Goal: Information Seeking & Learning: Check status

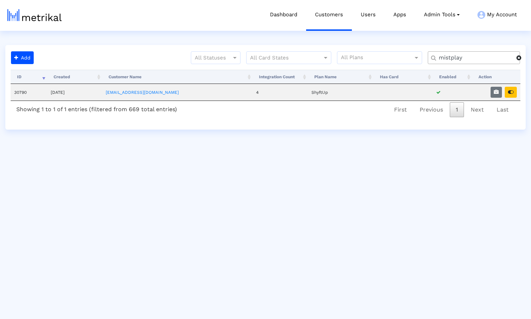
click at [520, 59] on span at bounding box center [518, 58] width 5 height 6
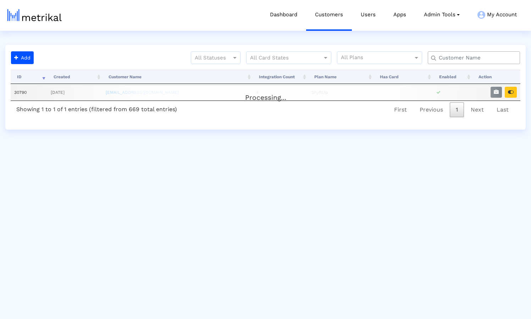
click at [481, 58] on input "text" at bounding box center [475, 57] width 83 height 7
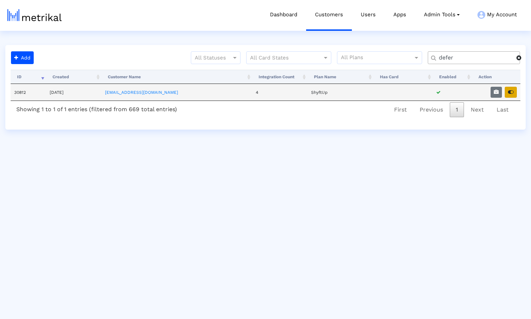
type input "defer"
click at [509, 91] on icon "button" at bounding box center [511, 92] width 6 height 5
click at [511, 91] on icon "button" at bounding box center [511, 92] width 6 height 5
click at [518, 57] on span at bounding box center [518, 58] width 5 height 6
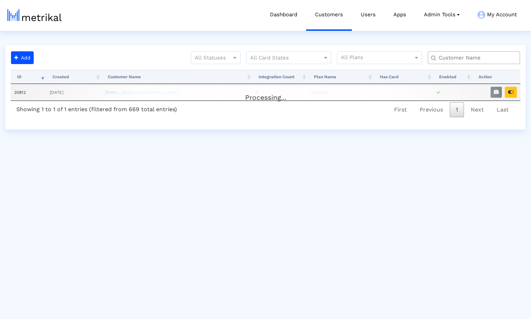
click at [480, 57] on input "text" at bounding box center [475, 57] width 83 height 7
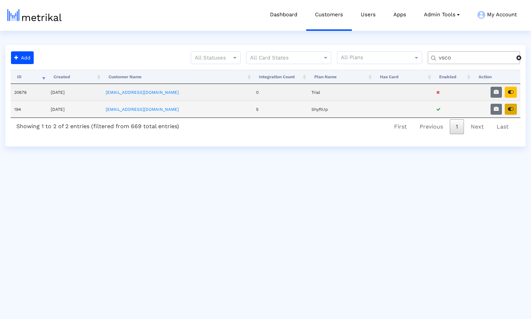
type input "vsco"
click at [511, 111] on icon "button" at bounding box center [511, 109] width 6 height 5
click at [143, 110] on link "[EMAIL_ADDRESS][DOMAIN_NAME]" at bounding box center [142, 109] width 73 height 5
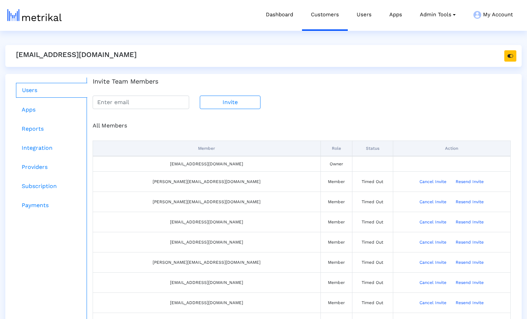
click at [191, 124] on div "All Members" at bounding box center [301, 126] width 428 height 9
click at [308, 88] on div "Invite Team Members Invite" at bounding box center [301, 94] width 428 height 32
click at [125, 102] on input "email" at bounding box center [141, 102] width 96 height 13
paste input "mike.depetris@vsco.co"
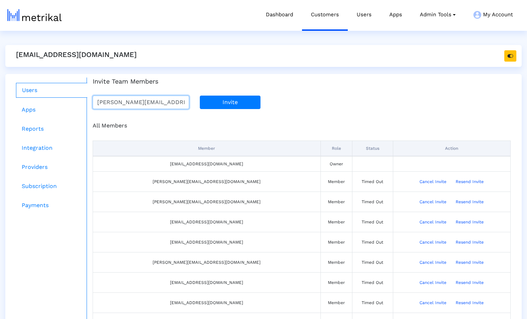
type input "mike.depetris@vsco.co"
click at [237, 102] on button "Invite" at bounding box center [230, 102] width 61 height 13
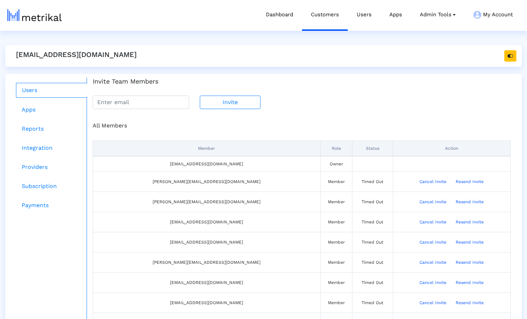
click at [280, 18] on link "Dashboard" at bounding box center [279, 14] width 45 height 29
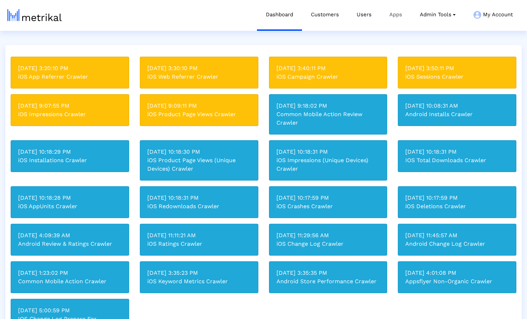
click at [396, 16] on link "Apps" at bounding box center [395, 14] width 30 height 29
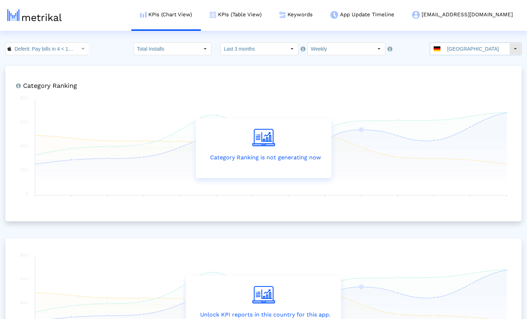
click at [479, 49] on input "[GEOGRAPHIC_DATA]" at bounding box center [476, 49] width 65 height 12
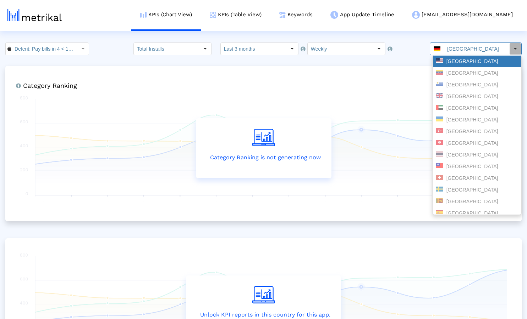
click at [466, 61] on div "United States" at bounding box center [477, 61] width 82 height 7
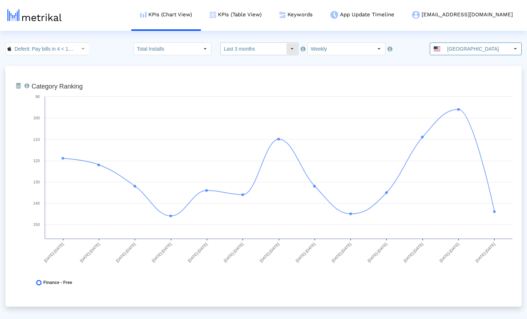
click at [257, 48] on input "Last 3 months" at bounding box center [253, 49] width 65 height 12
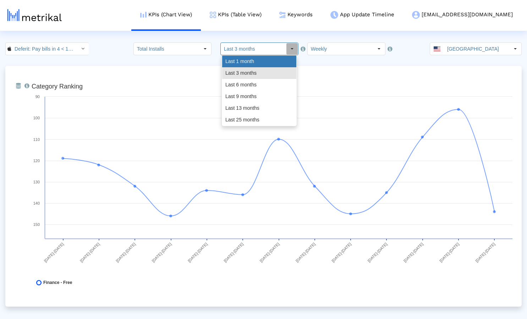
click at [253, 60] on div "Last 1 month" at bounding box center [259, 62] width 74 height 12
type input "Last 1 month"
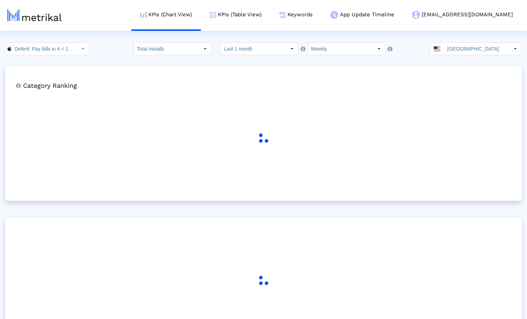
click at [105, 53] on div "Deferit: Pay bills in 4 < 1454473561 > Total Installs Select how far back from …" at bounding box center [263, 49] width 527 height 13
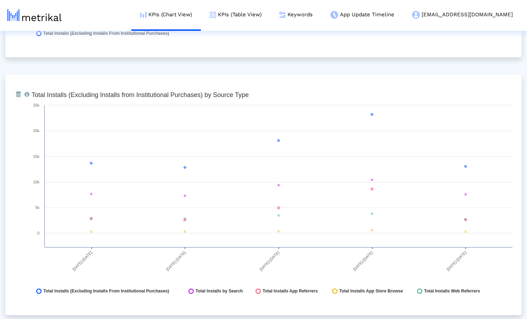
scroll to position [783, 0]
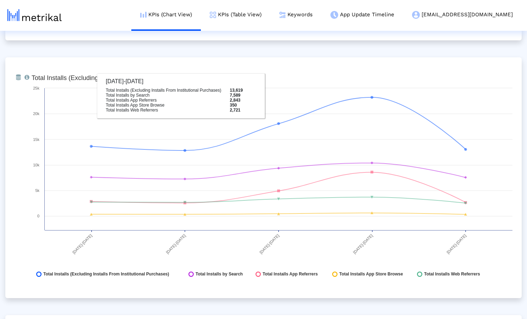
click at [200, 59] on div "From Database Total installs that the app received from each source (excludes I…" at bounding box center [263, 177] width 516 height 241
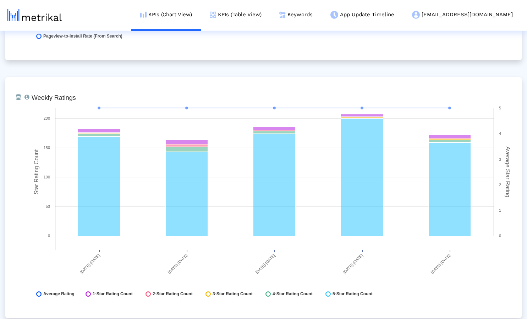
scroll to position [1810, 0]
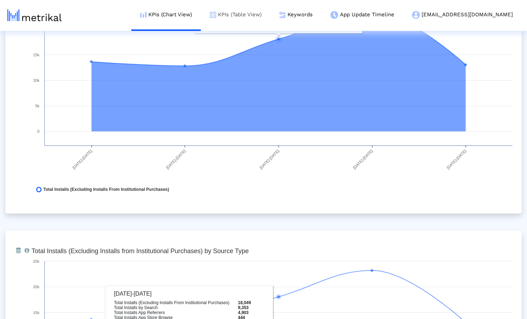
scroll to position [165, 0]
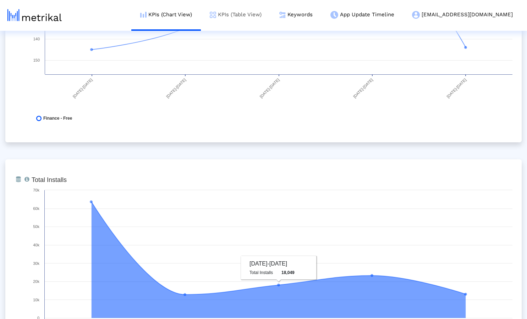
click at [263, 16] on link "KPIs (Table View)" at bounding box center [235, 14] width 69 height 29
click at [268, 17] on link "KPIs (Table View)" at bounding box center [235, 14] width 69 height 29
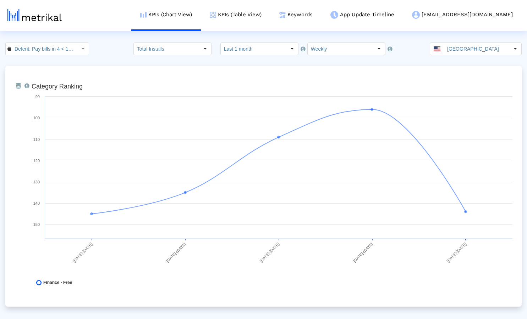
click at [97, 47] on div "Deferit: Pay bills in 4 < 1454473561 > Total Installs Select how far back from …" at bounding box center [263, 49] width 527 height 13
click at [120, 51] on div "Deferit: Pay bills in 4 < 1454473561 > Total Installs Select how far back from …" at bounding box center [263, 49] width 527 height 13
click at [262, 15] on link "KPIs (Table View)" at bounding box center [235, 14] width 69 height 29
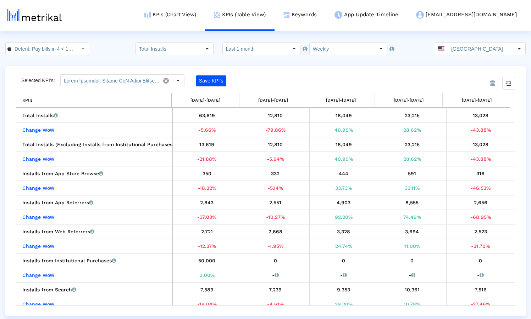
click at [105, 45] on div "Deferit: Pay bills in 4 < 1454473561 > Total Installs Select how far back from …" at bounding box center [265, 49] width 531 height 13
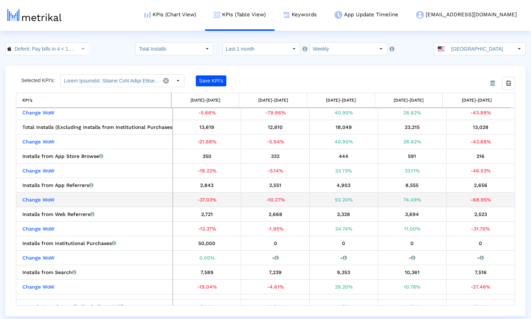
scroll to position [35, 0]
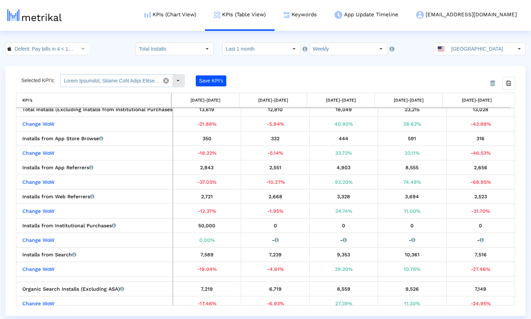
click at [128, 82] on input "text" at bounding box center [110, 81] width 99 height 12
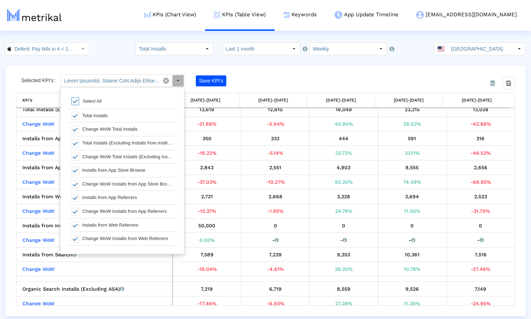
click at [77, 100] on span at bounding box center [75, 102] width 8 height 8
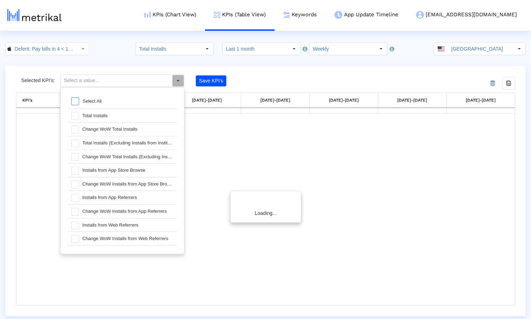
scroll to position [0, 0]
click at [77, 117] on span at bounding box center [75, 116] width 8 height 8
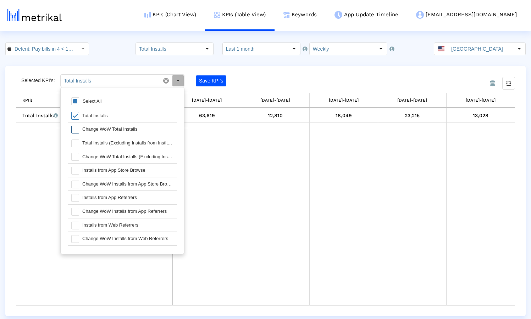
click at [77, 129] on span at bounding box center [75, 130] width 8 height 8
click at [77, 118] on span at bounding box center [75, 116] width 8 height 8
click at [75, 145] on span at bounding box center [75, 144] width 8 height 8
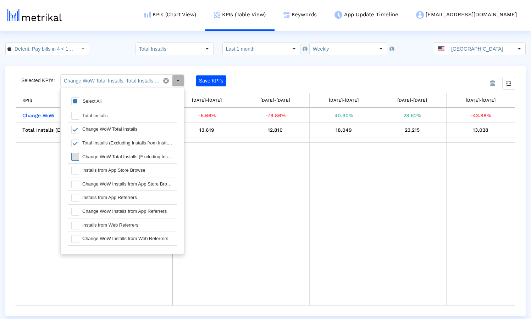
click at [75, 156] on span at bounding box center [75, 157] width 8 height 8
click at [76, 133] on span at bounding box center [75, 130] width 8 height 8
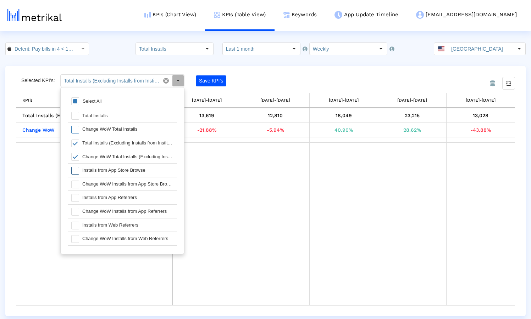
click at [76, 172] on span at bounding box center [75, 171] width 8 height 8
click at [77, 185] on span at bounding box center [75, 185] width 8 height 8
click at [77, 199] on span at bounding box center [75, 198] width 8 height 8
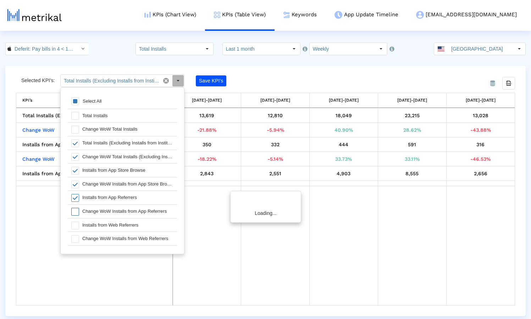
click at [76, 208] on div at bounding box center [73, 211] width 11 height 13
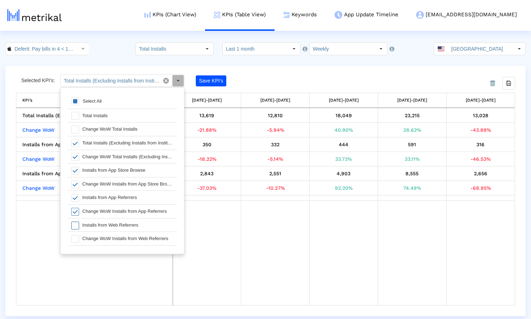
click at [76, 225] on span at bounding box center [75, 226] width 8 height 8
click at [76, 239] on span at bounding box center [75, 239] width 8 height 8
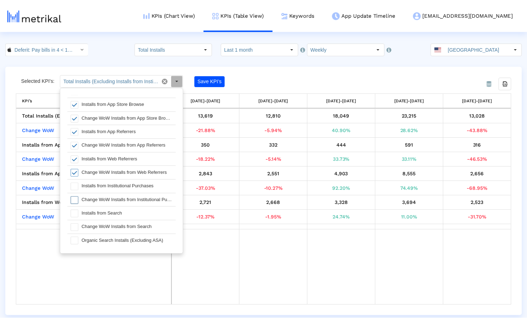
scroll to position [99, 0]
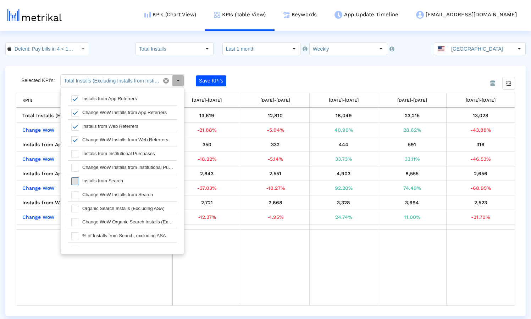
click at [76, 183] on span at bounding box center [75, 182] width 8 height 8
click at [76, 190] on div at bounding box center [73, 194] width 11 height 13
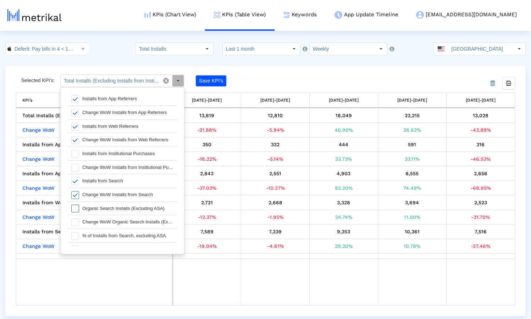
click at [76, 207] on span at bounding box center [75, 209] width 8 height 8
click at [77, 221] on span at bounding box center [75, 223] width 8 height 8
type input "Total Installs (Excluding Installs from Institutional Purchases), Change WoW To…"
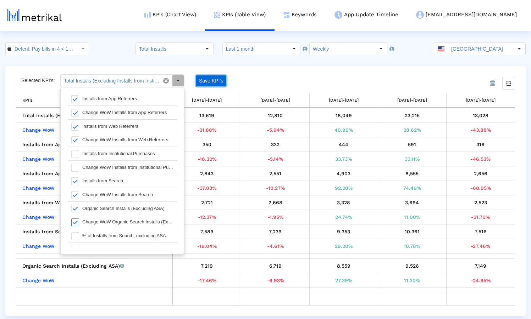
click at [215, 80] on button "Save KPI’s" at bounding box center [211, 81] width 30 height 11
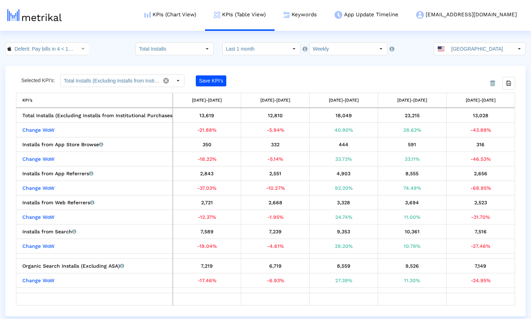
click at [281, 71] on div "From Database Selected KPI’s: Total Installs (Excluding Installs from Instituti…" at bounding box center [265, 191] width 520 height 251
click at [278, 302] on div "User KPI Table view filter saved for user" at bounding box center [280, 301] width 95 height 6
click at [285, 69] on div "From Database Selected KPI’s: Total Installs (Excluding Installs from Instituti…" at bounding box center [265, 191] width 520 height 251
click at [286, 72] on div "From Database Selected KPI’s: Total Installs (Excluding Installs from Instituti…" at bounding box center [265, 191] width 520 height 251
click at [325, 17] on link "Keywords" at bounding box center [299, 14] width 51 height 29
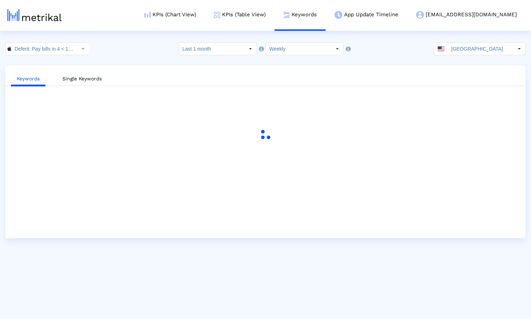
click at [129, 45] on div "Deferit: Pay bills in 4 < 1454473561 > Select how far back from [DATE] you woul…" at bounding box center [265, 49] width 531 height 13
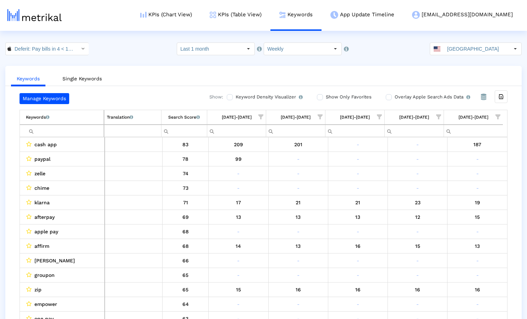
click at [405, 60] on crea-index "Deferit: Pay bills in 4 < 1454473561 > Select how far back from [DATE] you woul…" at bounding box center [263, 188] width 527 height 291
click at [319, 97] on input "Show Only Favorites" at bounding box center [319, 97] width 5 height 5
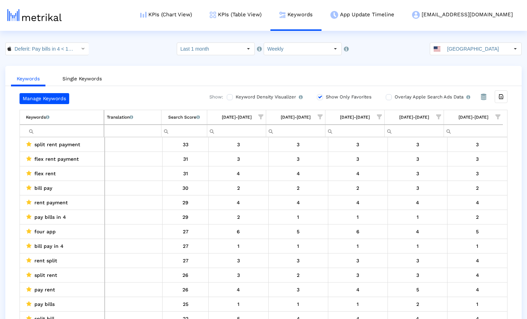
click at [379, 54] on div "Deferit: Pay bills in 4 < 1454473561 > Select how far back from [DATE] you woul…" at bounding box center [263, 49] width 527 height 13
click at [453, 65] on crea-index "Deferit: Pay bills in 4 < 1454473561 > Select how far back from [DATE] you woul…" at bounding box center [263, 188] width 527 height 291
click at [503, 100] on icon "Export all data" at bounding box center [500, 97] width 6 height 6
click at [152, 68] on div "Keywords Single Keywords Manage Keywords Show: Keyword Density Visualizer Turn …" at bounding box center [263, 200] width 516 height 268
click at [59, 50] on input "Deferit: Pay bills in 4 < 1454473561 >" at bounding box center [43, 49] width 64 height 12
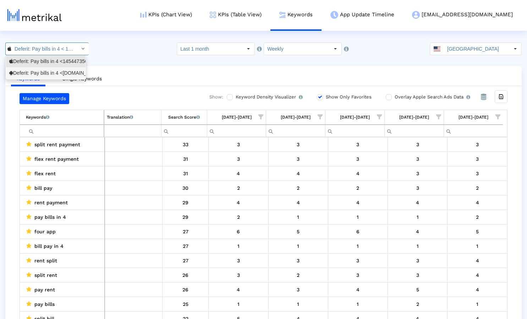
click at [49, 71] on div "Deferit: Pay bills in 4 <[DOMAIN_NAME]>" at bounding box center [45, 73] width 73 height 7
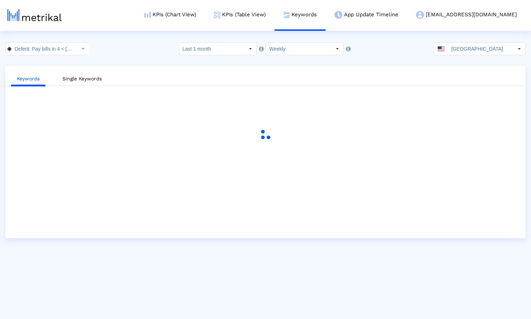
click at [141, 63] on crea-index "Deferit: Pay bills in 4 < [DOMAIN_NAME] > Pull down to refresh... Release to re…" at bounding box center [265, 141] width 531 height 196
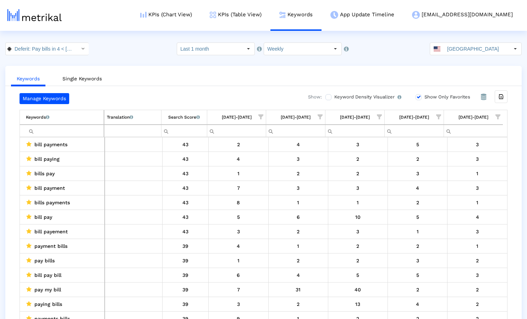
click at [197, 75] on ul "Keywords Single Keywords" at bounding box center [263, 77] width 516 height 17
click at [191, 77] on ul "Keywords Single Keywords" at bounding box center [263, 77] width 516 height 17
click at [499, 97] on icon "Export all data" at bounding box center [500, 97] width 6 height 6
click at [165, 68] on div "Keywords Single Keywords Manage Keywords Show: Keyword Density Visualizer Turn …" at bounding box center [263, 200] width 516 height 268
click at [201, 11] on link "KPIs (Chart View)" at bounding box center [165, 14] width 69 height 29
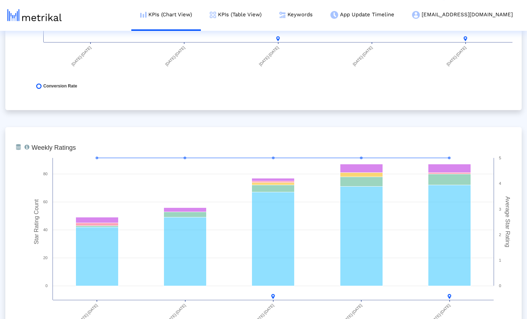
scroll to position [1021, 0]
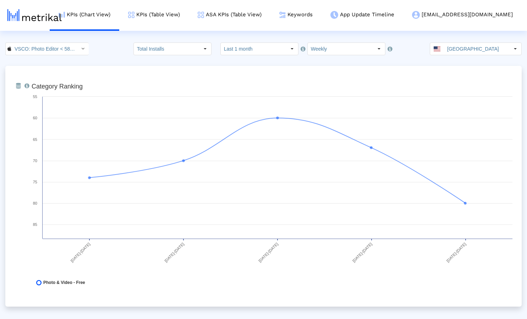
click at [115, 47] on div "VSCO: Photo Editor < 588013838 > Total Installs Select how far back from [DATE]…" at bounding box center [263, 49] width 527 height 13
click at [113, 55] on div "VSCO: Photo Editor < 588013838 > Total Installs Select how far back from [DATE]…" at bounding box center [263, 49] width 527 height 13
click at [240, 49] on input "Last 1 month" at bounding box center [253, 49] width 65 height 12
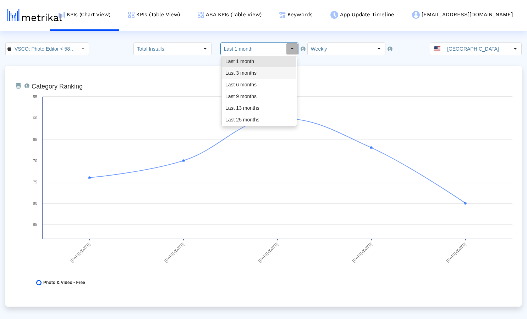
click at [241, 73] on div "Last 3 months" at bounding box center [259, 73] width 74 height 12
type input "Last 3 months"
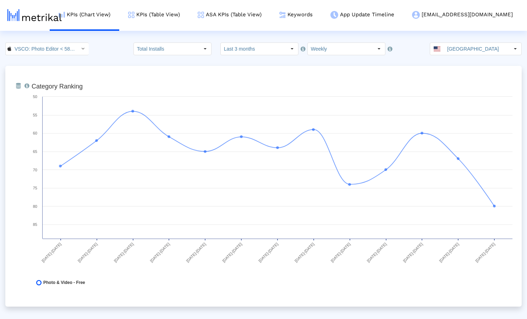
click at [102, 51] on div "VSCO: Photo Editor < 588013838 > Total Installs Select how far back from today …" at bounding box center [263, 49] width 527 height 13
click at [180, 16] on link "KPIs (Table View)" at bounding box center [153, 14] width 69 height 29
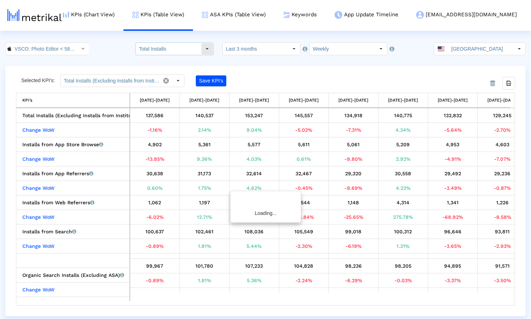
click at [162, 50] on input "Total Installs" at bounding box center [168, 49] width 65 height 12
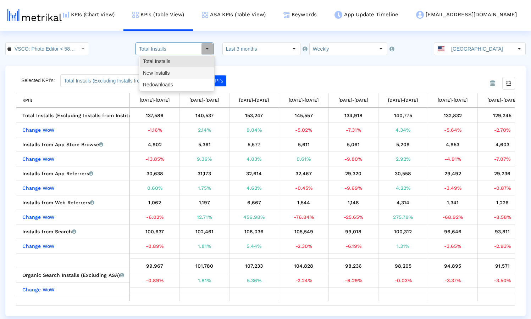
click at [162, 72] on div "New Installs" at bounding box center [177, 73] width 74 height 12
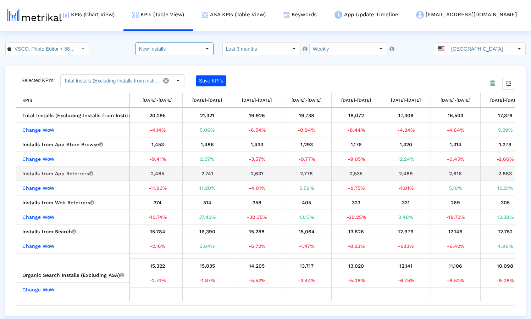
scroll to position [0, 261]
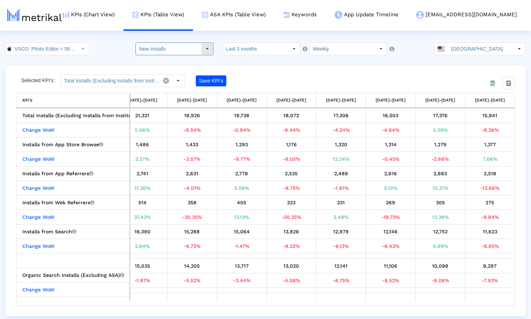
click at [194, 50] on input "New Installs" at bounding box center [168, 49] width 65 height 12
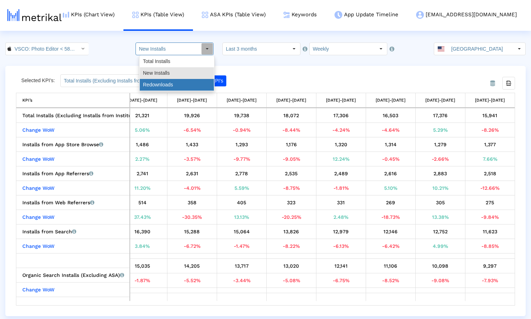
click at [177, 84] on div "Redownloads" at bounding box center [177, 85] width 74 height 12
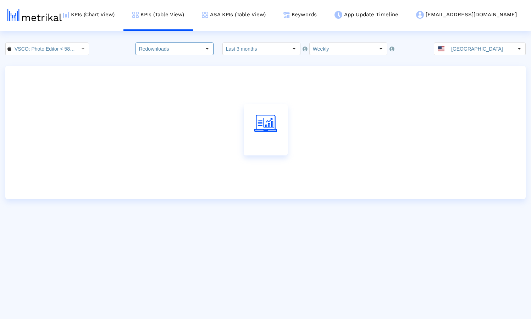
click at [309, 66] on crea-index "VSCO: Photo Editor < 588013838 > Redownloads Pull down to refresh... Release to…" at bounding box center [265, 121] width 531 height 157
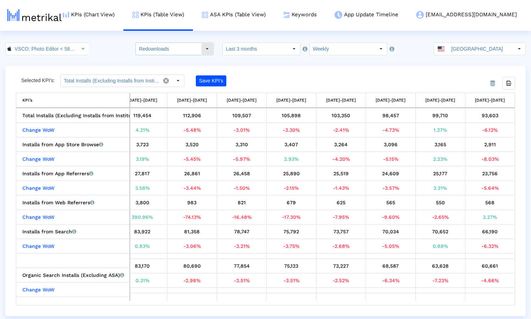
click at [180, 48] on input "Redownloads" at bounding box center [168, 49] width 65 height 12
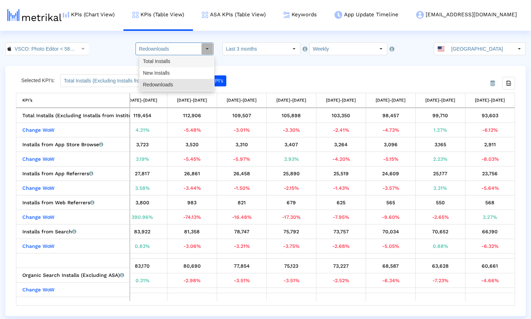
click at [161, 63] on div "Total Installs" at bounding box center [177, 62] width 74 height 12
type input "Total Installs"
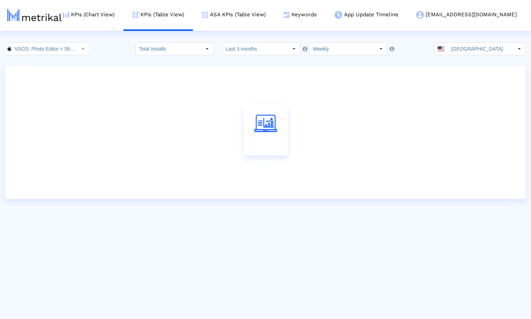
click at [123, 51] on div "VSCO: Photo Editor < 588013838 > Total Installs Pull down to refresh... Release…" at bounding box center [265, 49] width 531 height 13
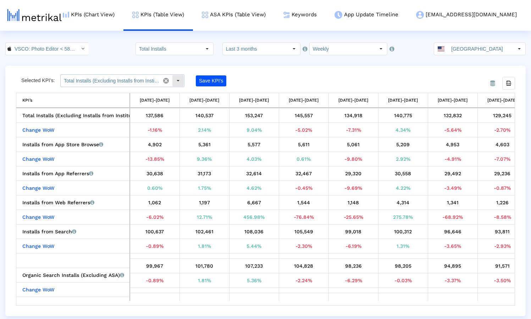
click at [120, 80] on input "Total Installs (Excluding Installs from Institutional Purchases), Change WoW To…" at bounding box center [110, 81] width 99 height 12
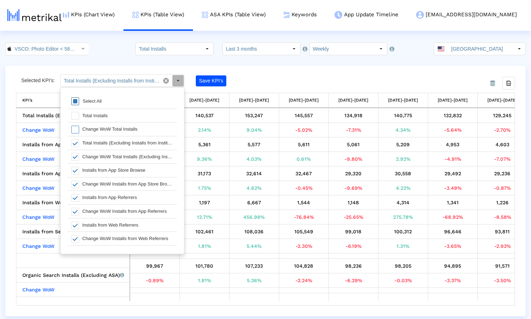
click at [78, 101] on span at bounding box center [75, 102] width 8 height 8
type input "Total Installs (Excluding Installs from Institutional Purchases), Change WoW To…"
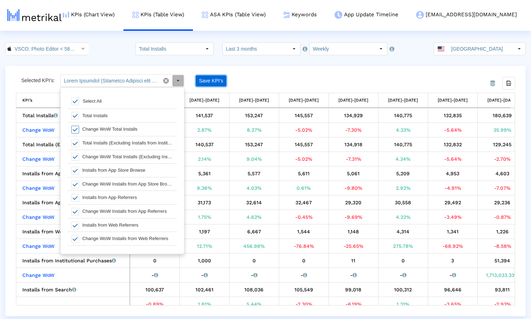
click at [205, 78] on button "Save KPI’s" at bounding box center [211, 81] width 30 height 11
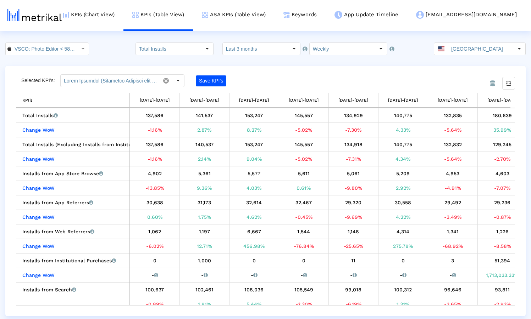
click at [280, 72] on div "From Database Selected KPI’s: Pull down to refresh... Release to refresh... Ref…" at bounding box center [265, 191] width 520 height 251
click at [282, 77] on div "Save KPI’s" at bounding box center [241, 80] width 91 height 13
click at [297, 70] on div "From Database Selected KPI’s: Pull down to refresh... Release to refresh... Ref…" at bounding box center [265, 191] width 520 height 251
click at [119, 46] on div "VSCO: Photo Editor < 588013838 > Total Installs Pull down to refresh... Release…" at bounding box center [265, 49] width 531 height 13
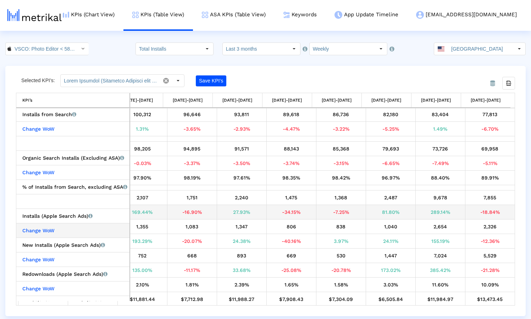
scroll to position [0, 0]
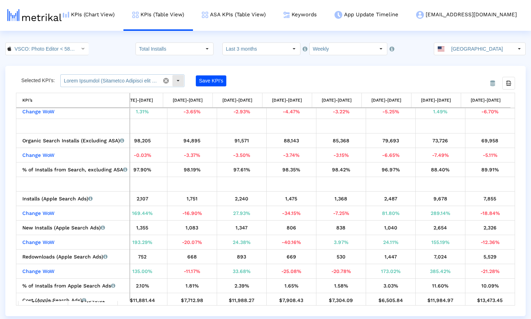
click at [116, 82] on input "text" at bounding box center [110, 81] width 99 height 12
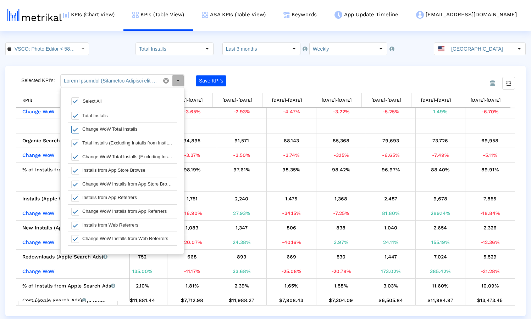
click at [277, 73] on div "From Database Selected KPI’s: Save KPI’s Export all data KPI’s KPI’s 06/15/25-0…" at bounding box center [265, 191] width 520 height 251
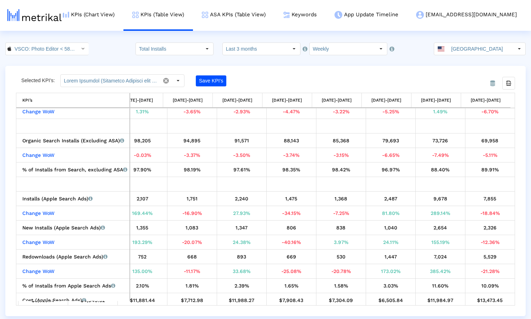
click at [115, 58] on crea-index "VSCO: Photo Editor < 588013838 > Total Installs Pull down to refresh... Release…" at bounding box center [265, 180] width 531 height 274
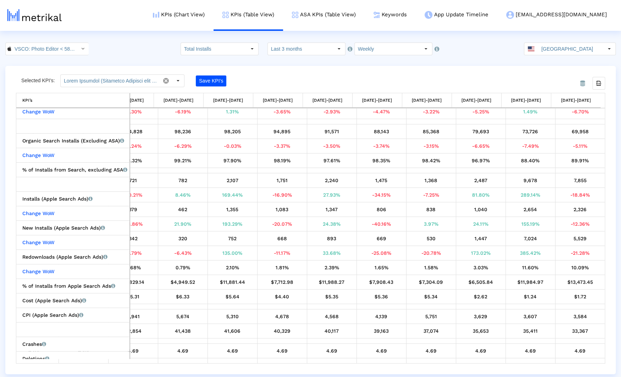
scroll to position [193, 0]
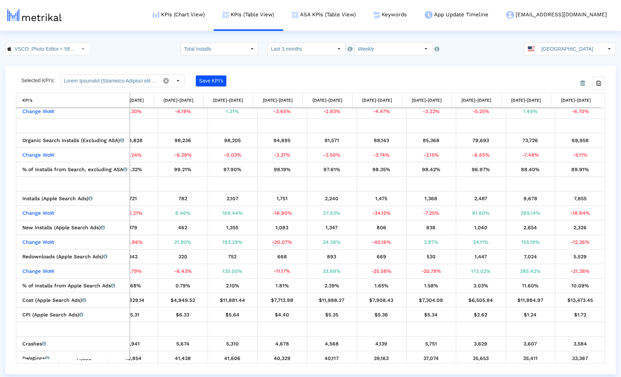
click at [166, 45] on div "VSCO: Photo Editor < 588013838 > Total Installs Pull down to refresh... Release…" at bounding box center [310, 49] width 621 height 13
click at [124, 47] on div "VSCO: Photo Editor < 588013838 > Total Installs Pull down to refresh... Release…" at bounding box center [310, 49] width 621 height 13
click at [70, 52] on input "VSCO: Photo Editor < 588013838 >" at bounding box center [43, 49] width 64 height 12
click at [126, 56] on crea-index "243 Total Installs Pull down to refresh... Release to refresh... Refreshing... …" at bounding box center [310, 209] width 621 height 332
click at [489, 69] on div "From Database Selected KPI’s: Pull down to refresh... Release to refresh... Ref…" at bounding box center [310, 220] width 610 height 308
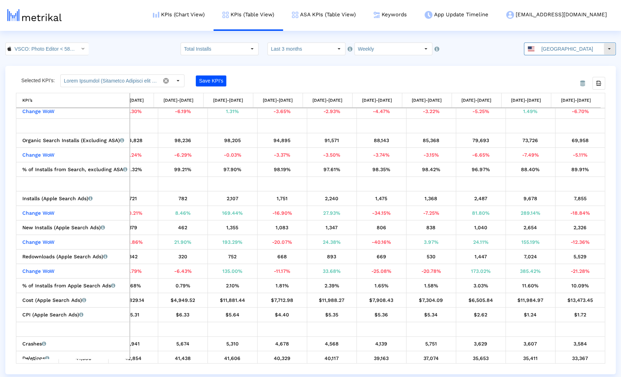
click at [530, 50] on input "[GEOGRAPHIC_DATA]" at bounding box center [570, 49] width 65 height 12
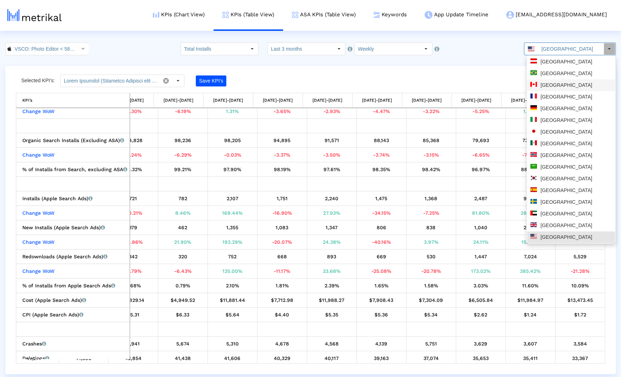
scroll to position [0, 0]
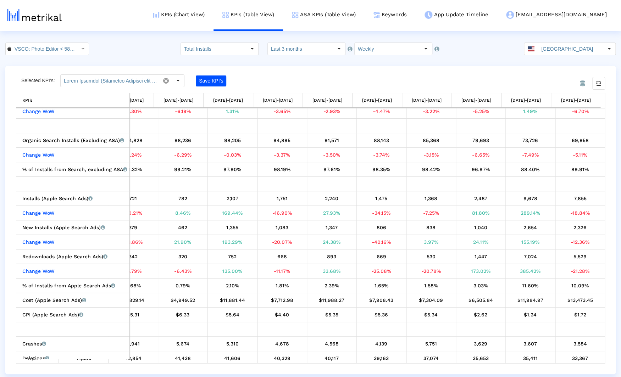
click at [448, 71] on div "From Database Selected KPI’s: Pull down to refresh... Release to refresh... Ref…" at bounding box center [310, 220] width 610 height 308
click at [530, 52] on input "[GEOGRAPHIC_DATA]" at bounding box center [570, 49] width 65 height 12
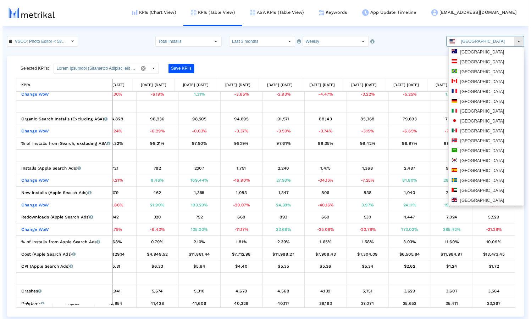
scroll to position [11, 0]
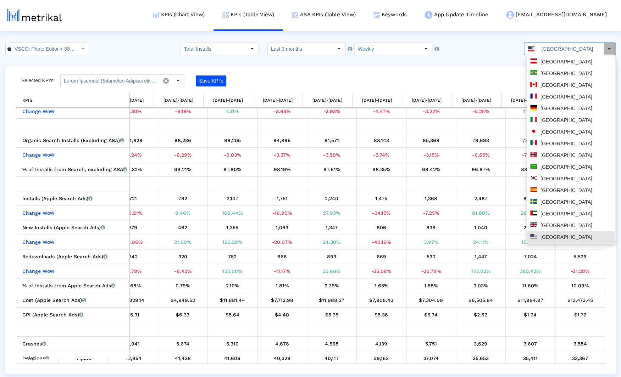
click at [414, 75] on div "Selected KPI’s: Pull down to refresh... Release to refresh... Refreshing... Sel…" at bounding box center [237, 80] width 442 height 13
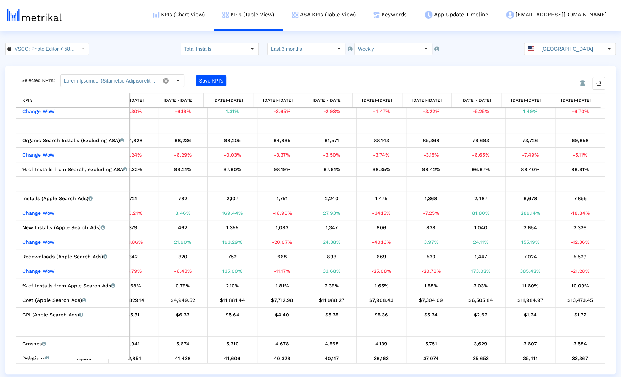
click at [433, 74] on div "From Database Selected KPI’s: Pull down to refresh... Release to refresh... Ref…" at bounding box center [310, 220] width 610 height 308
click at [308, 84] on div "Selected KPI’s: Pull down to refresh... Release to refresh... Refreshing... Sel…" at bounding box center [237, 80] width 442 height 13
click at [306, 73] on div "From Database Selected KPI’s: Pull down to refresh... Release to refresh... Ref…" at bounding box center [310, 220] width 610 height 308
click at [130, 50] on div "VSCO: Photo Editor < 588013838 > Pull down to refresh... Release to refresh... …" at bounding box center [310, 49] width 621 height 13
